Goal: Information Seeking & Learning: Learn about a topic

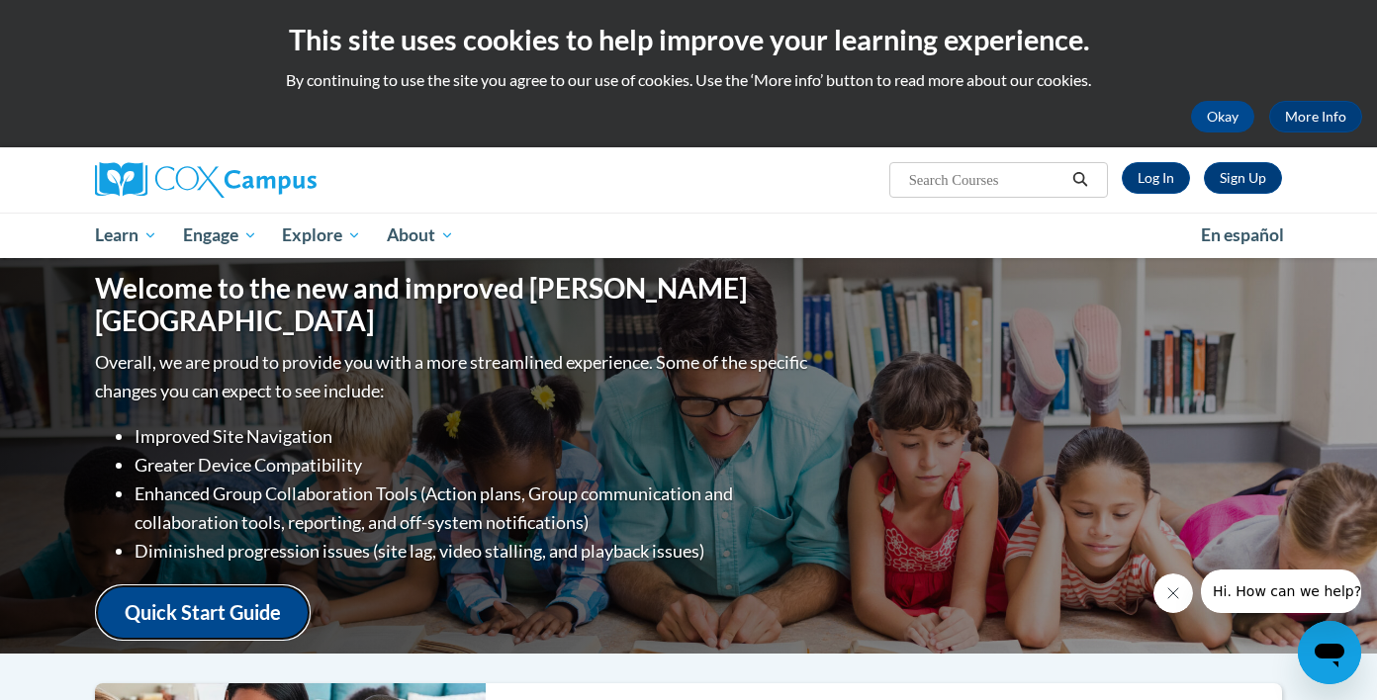
click at [291, 585] on link "Quick Start Guide" at bounding box center [203, 613] width 216 height 56
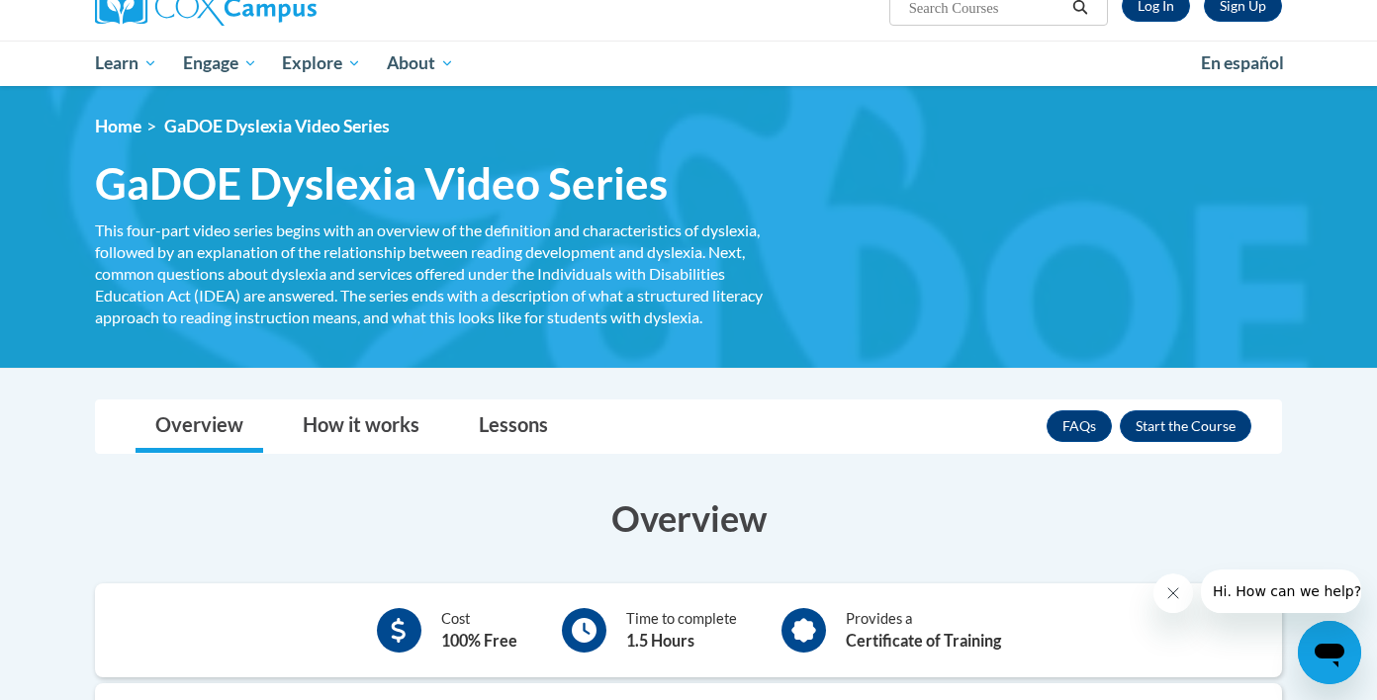
scroll to position [311, 0]
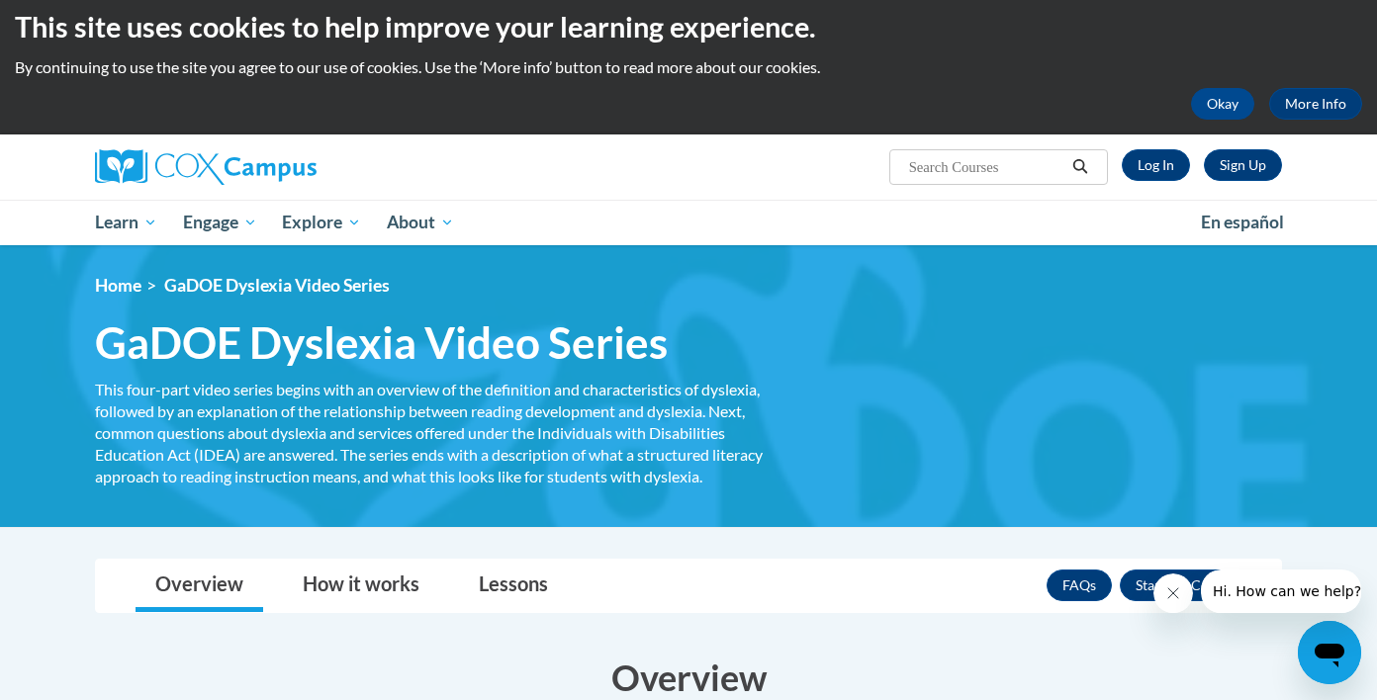
scroll to position [8, 0]
